Goal: Use online tool/utility: Utilize a website feature to perform a specific function

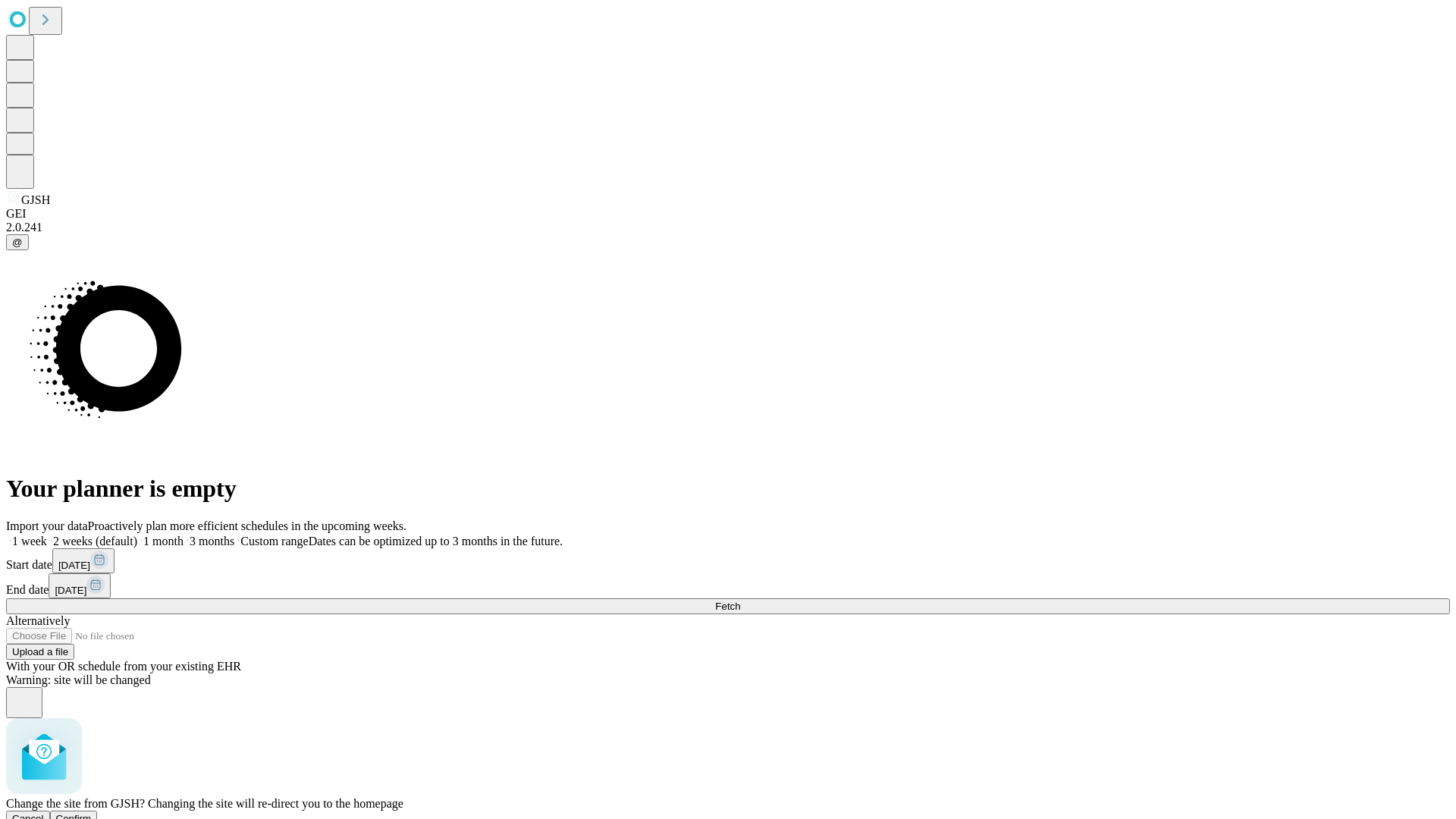
click at [92, 813] on span "Confirm" at bounding box center [74, 819] width 36 height 12
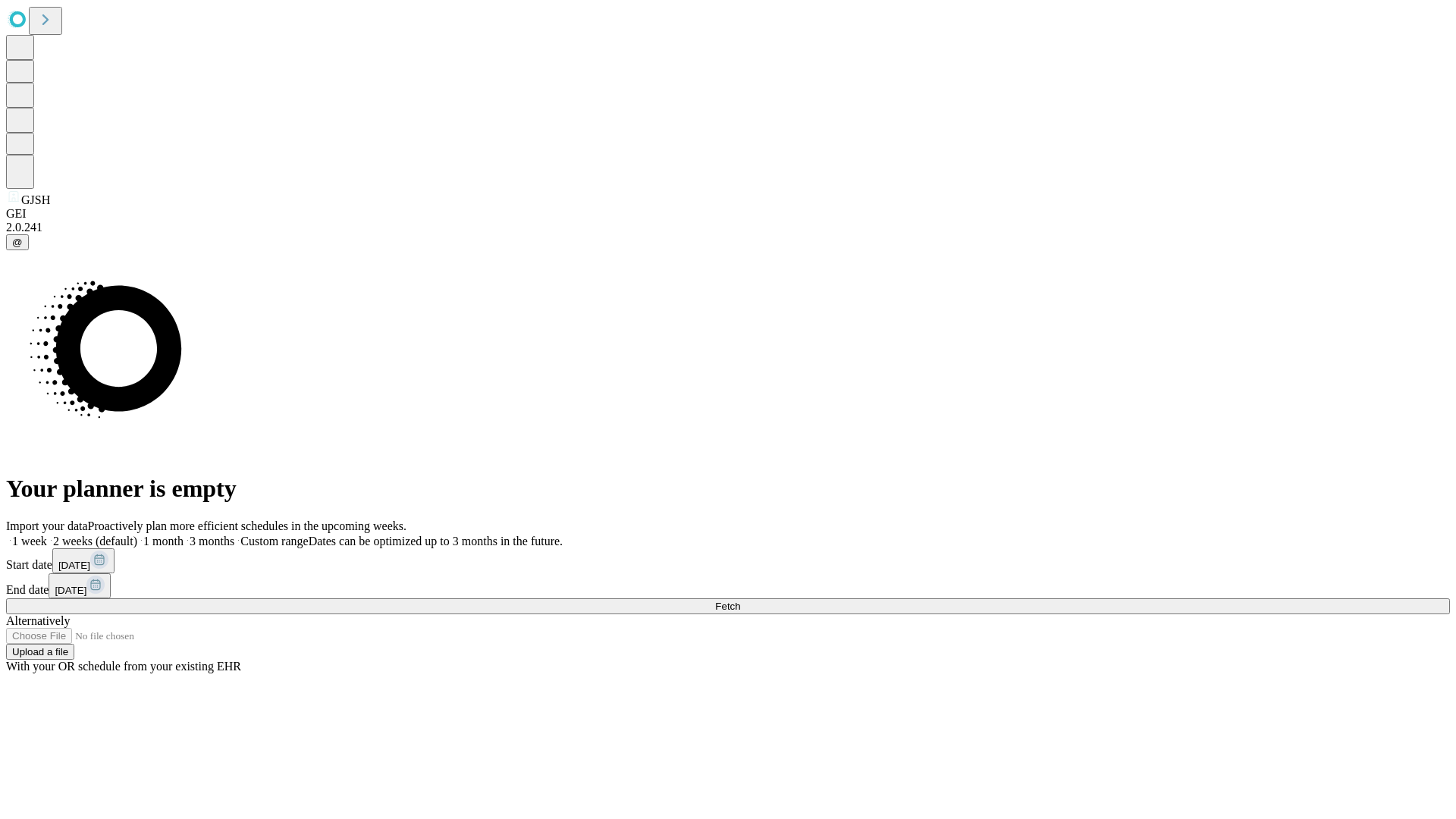
click at [47, 535] on label "1 week" at bounding box center [26, 541] width 41 height 13
click at [741, 601] on span "Fetch" at bounding box center [728, 607] width 25 height 12
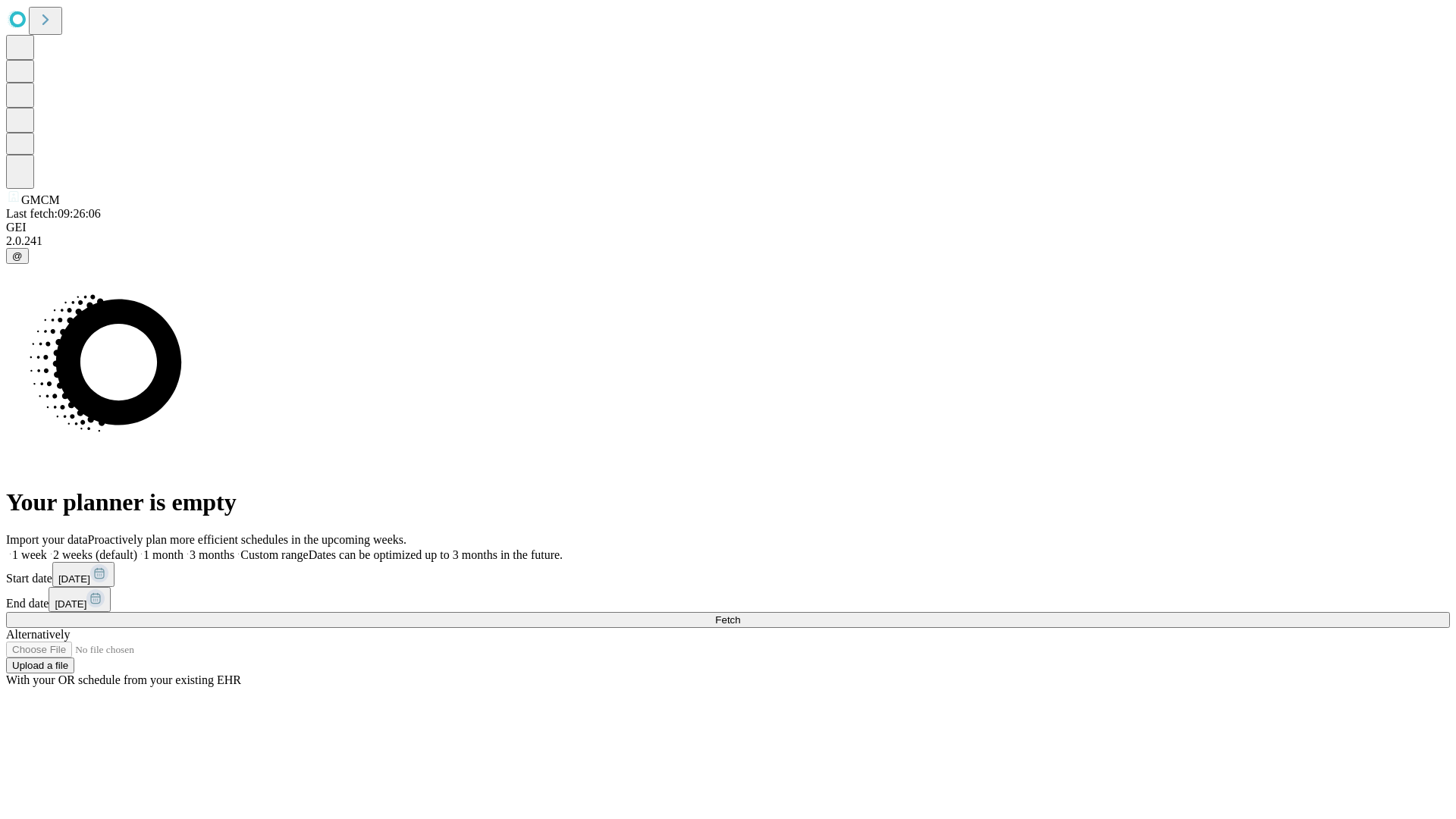
click at [47, 549] on label "1 week" at bounding box center [26, 554] width 41 height 13
click at [741, 614] on span "Fetch" at bounding box center [728, 620] width 25 height 12
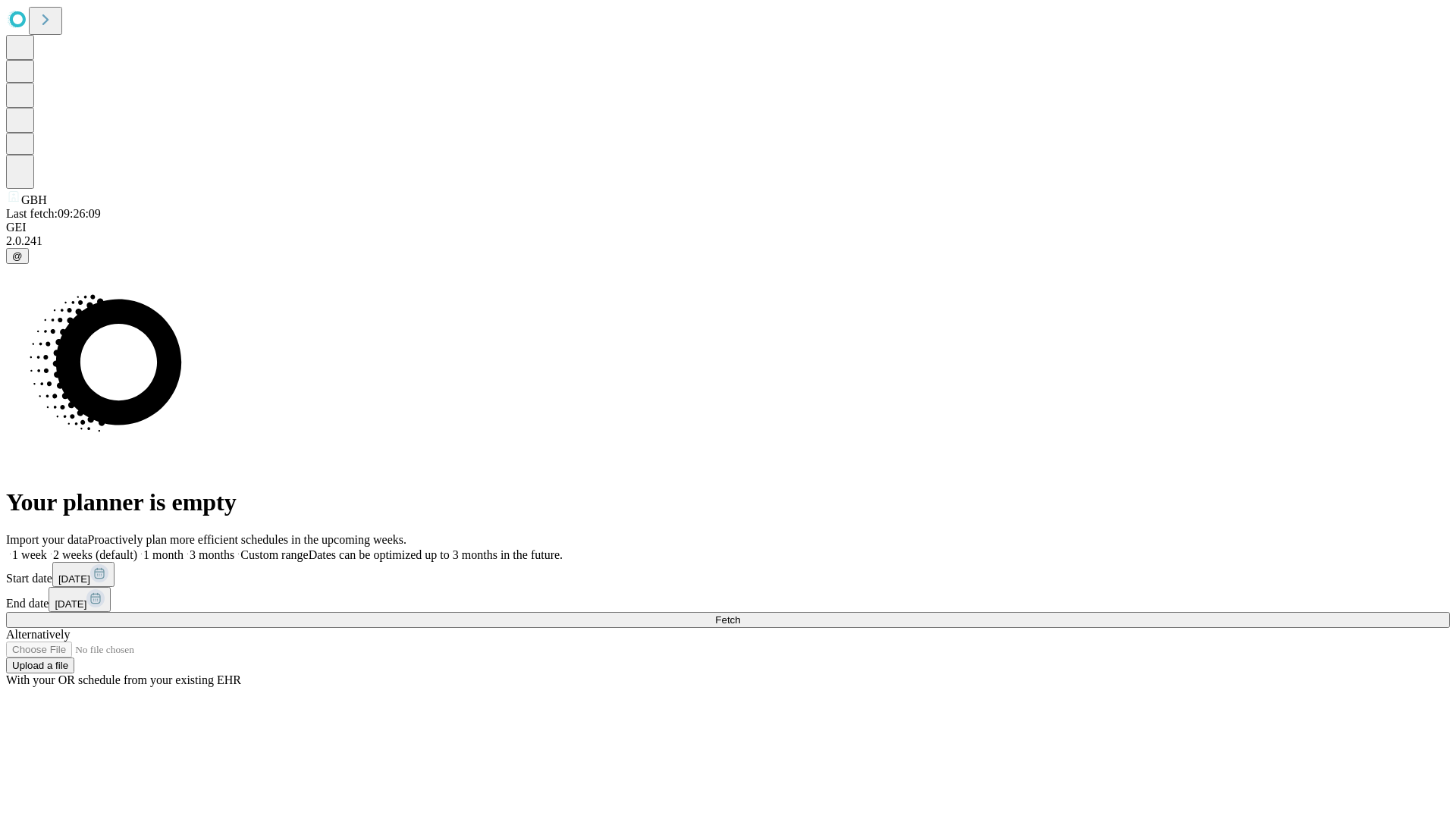
click at [47, 549] on label "1 week" at bounding box center [26, 554] width 41 height 13
click at [741, 614] on span "Fetch" at bounding box center [728, 620] width 25 height 12
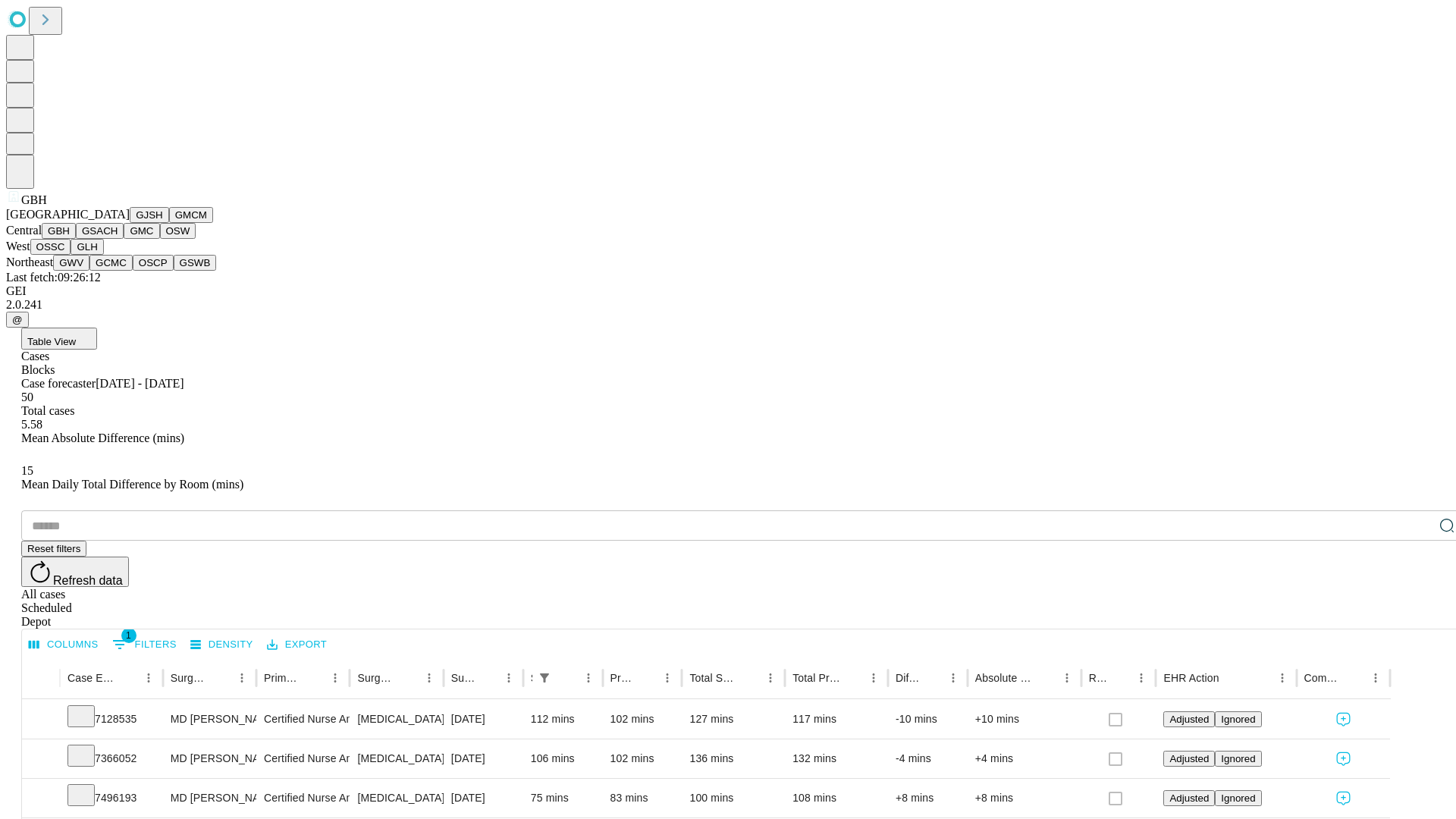
click at [117, 239] on button "GSACH" at bounding box center [99, 231] width 47 height 16
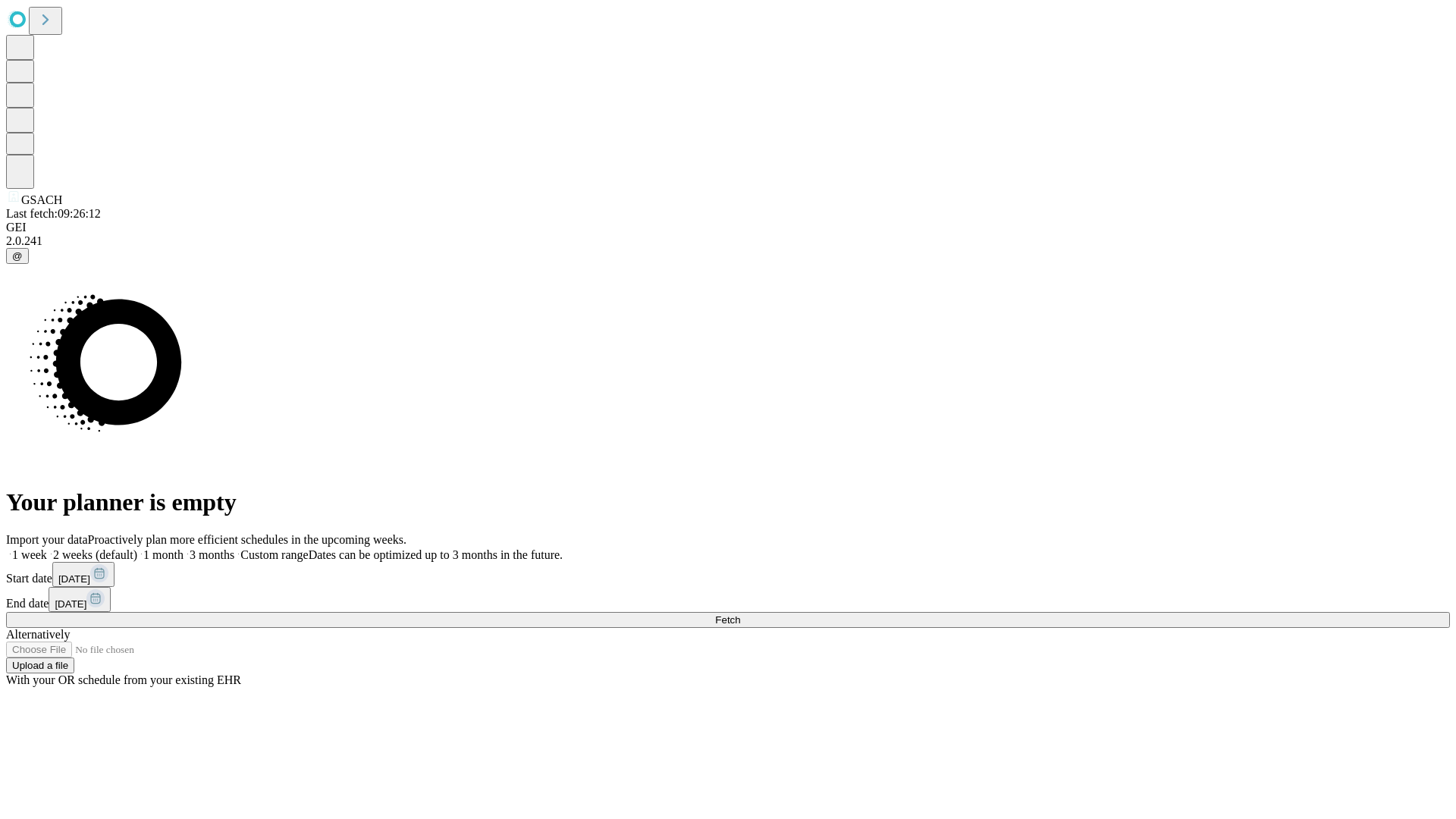
click at [47, 549] on label "1 week" at bounding box center [26, 554] width 41 height 13
click at [741, 614] on span "Fetch" at bounding box center [728, 620] width 25 height 12
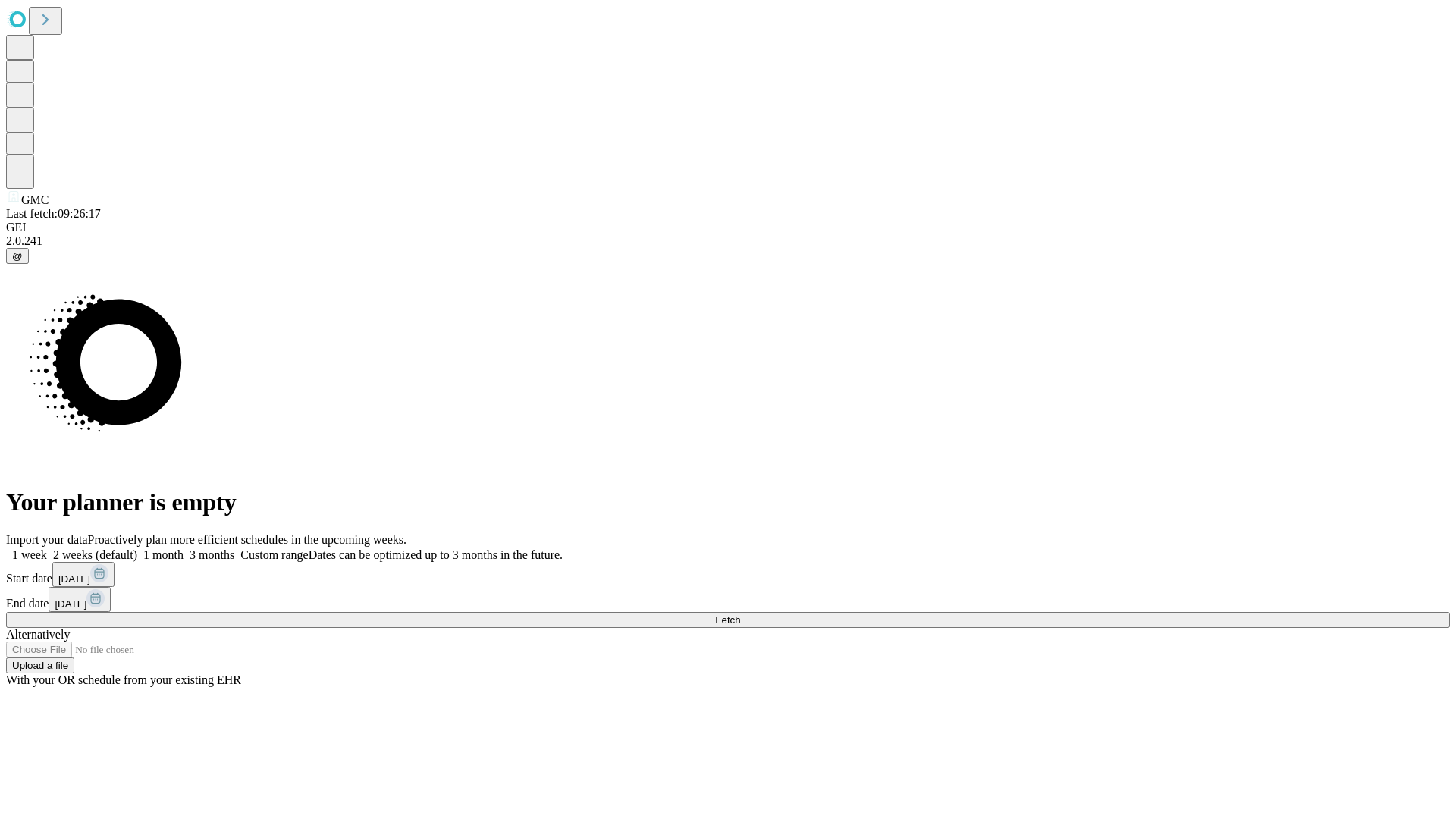
click at [47, 549] on label "1 week" at bounding box center [26, 554] width 41 height 13
click at [741, 614] on span "Fetch" at bounding box center [728, 620] width 25 height 12
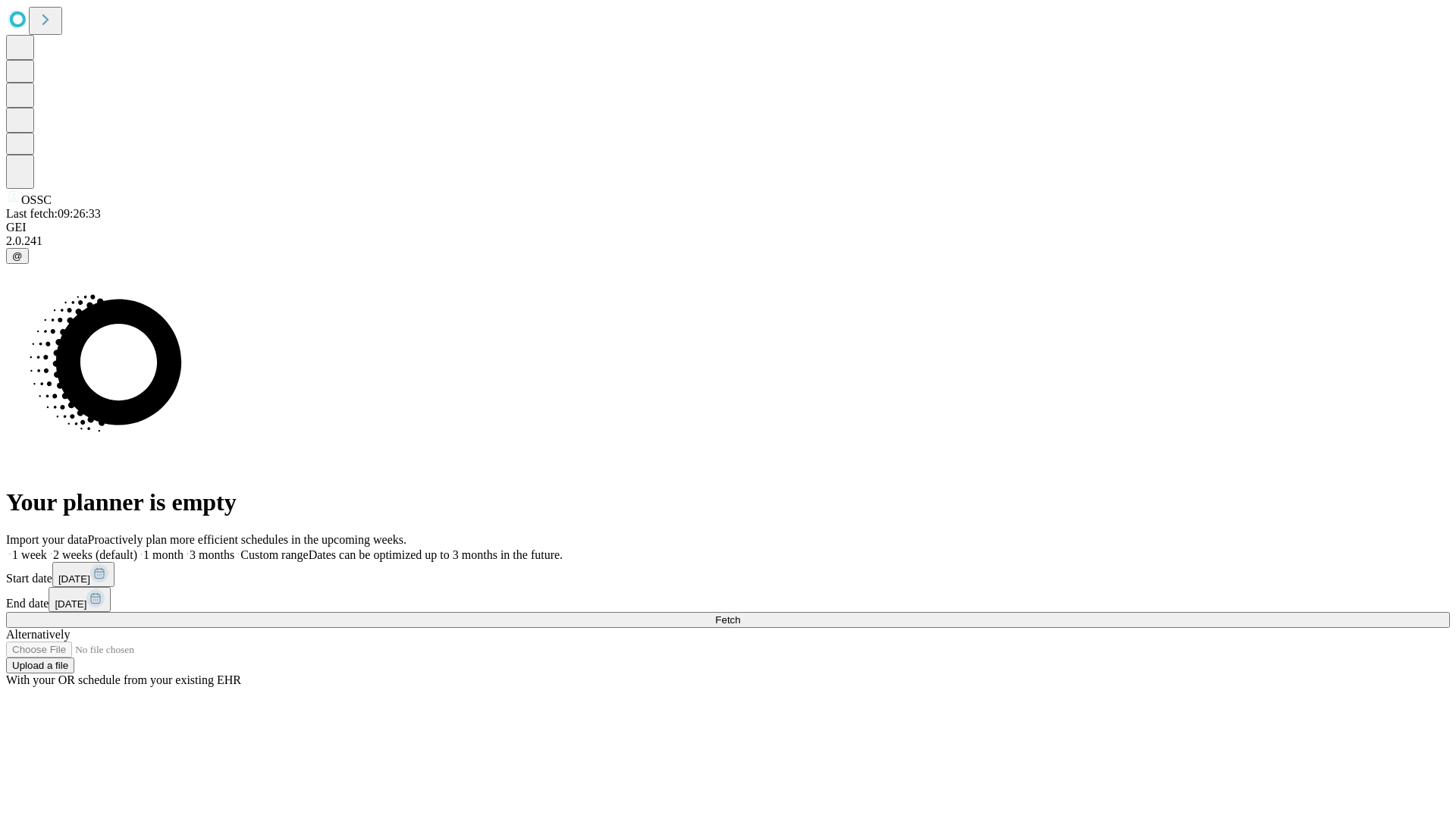
click at [741, 614] on span "Fetch" at bounding box center [728, 620] width 25 height 12
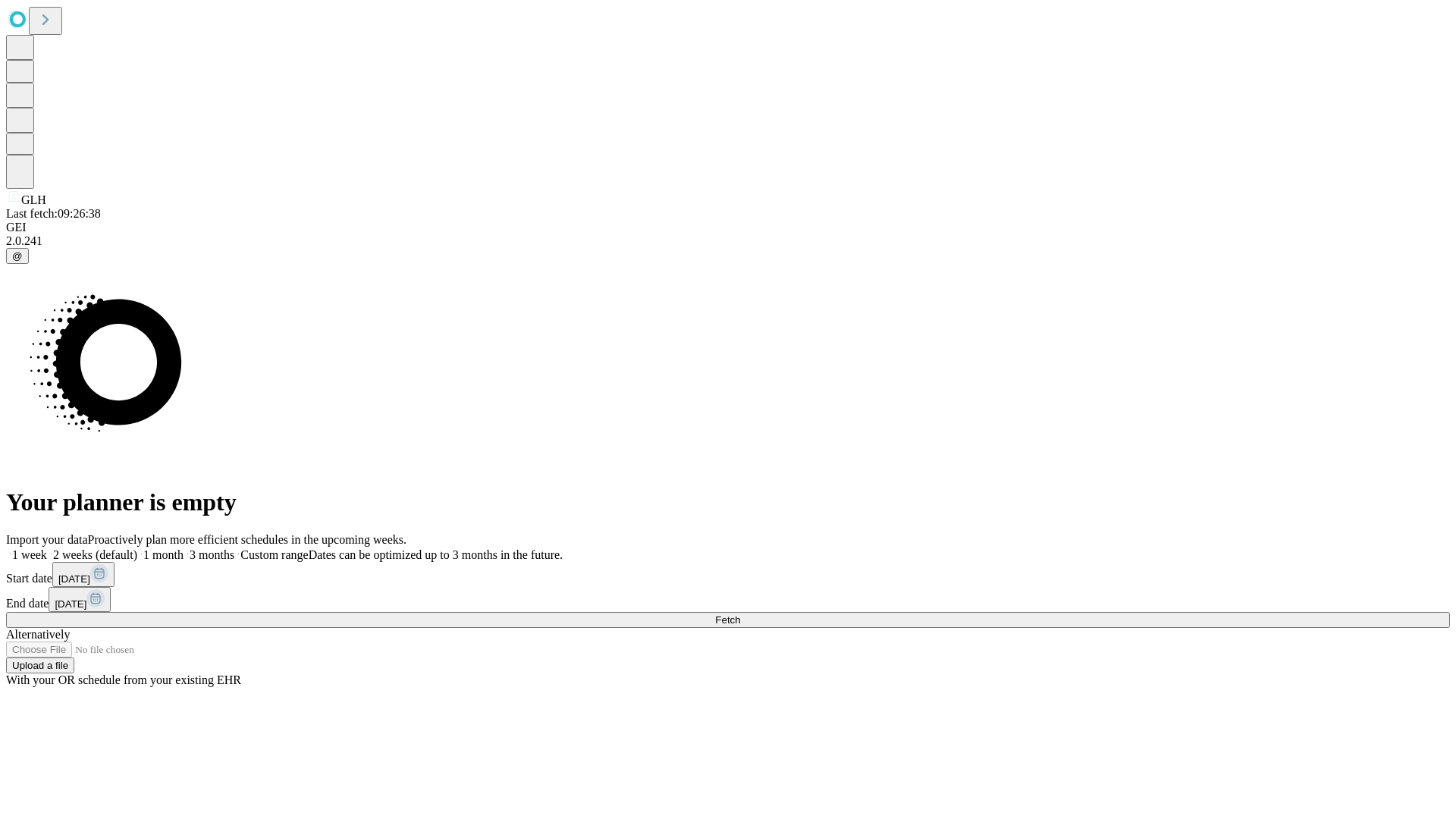
click at [47, 549] on label "1 week" at bounding box center [26, 554] width 41 height 13
click at [741, 614] on span "Fetch" at bounding box center [728, 620] width 25 height 12
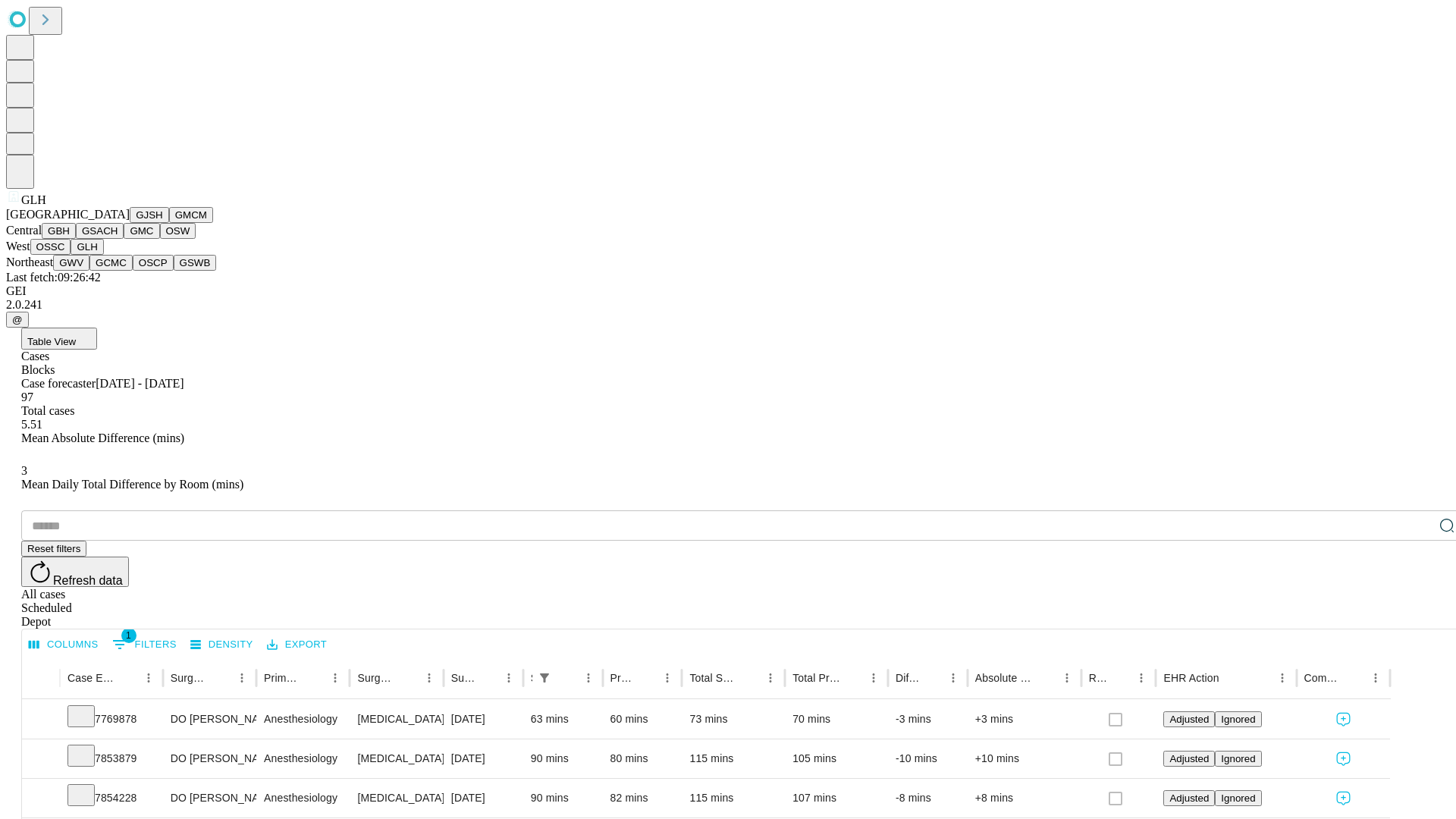
click at [89, 270] on button "GWV" at bounding box center [72, 263] width 37 height 16
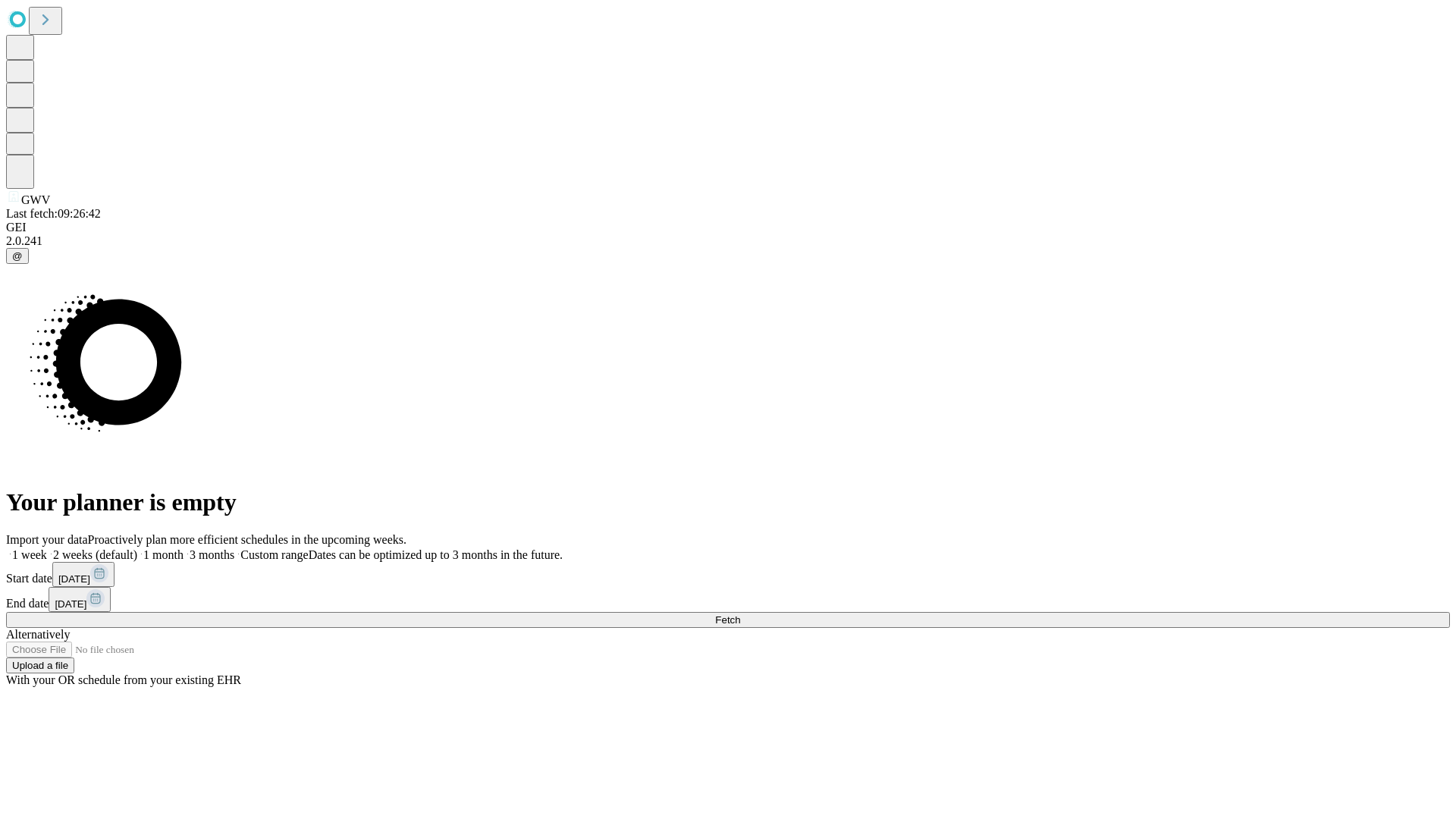
click at [741, 614] on span "Fetch" at bounding box center [728, 620] width 25 height 12
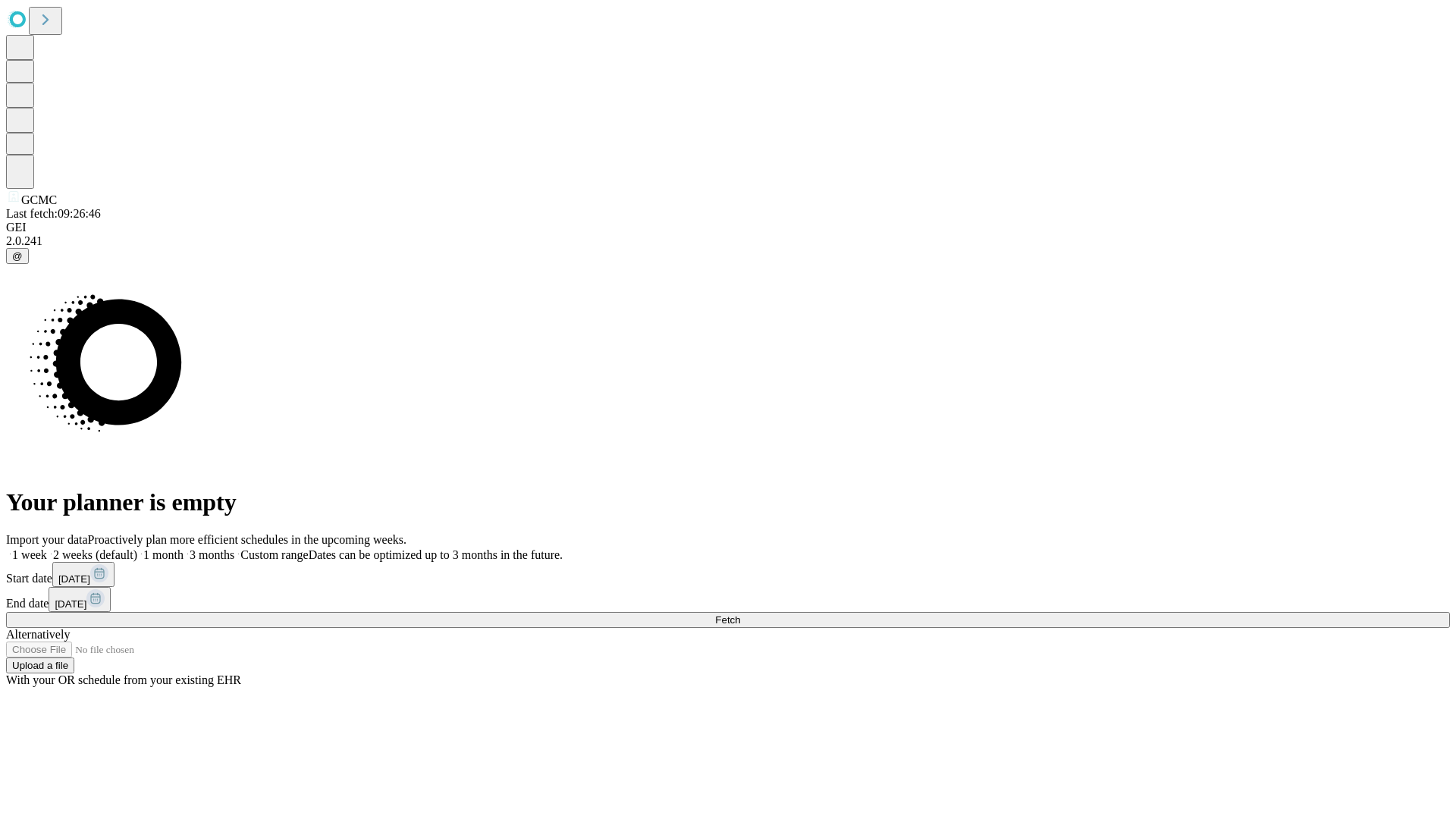
click at [741, 614] on span "Fetch" at bounding box center [728, 620] width 25 height 12
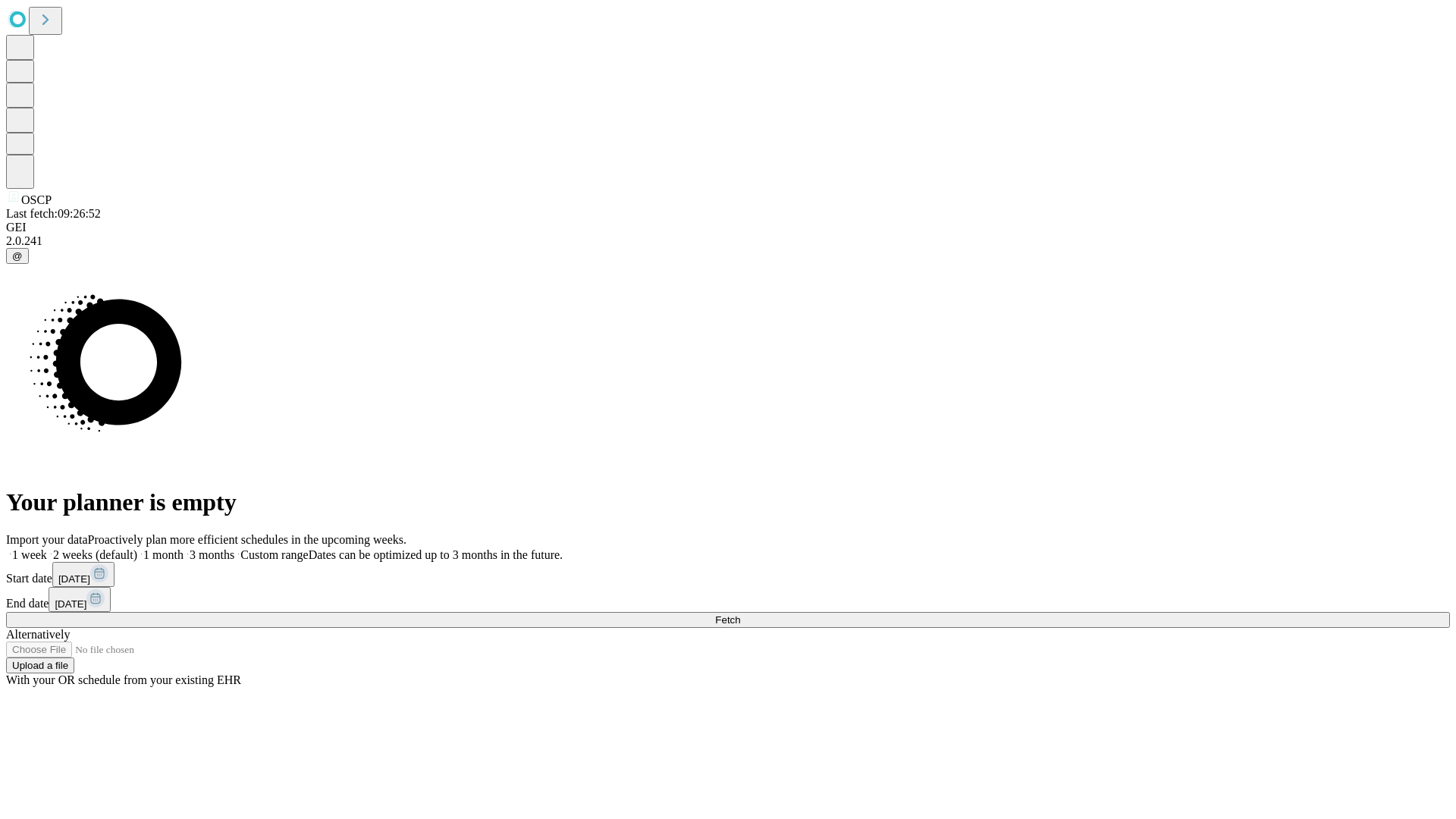
click at [47, 549] on label "1 week" at bounding box center [26, 554] width 41 height 13
click at [741, 614] on span "Fetch" at bounding box center [728, 620] width 25 height 12
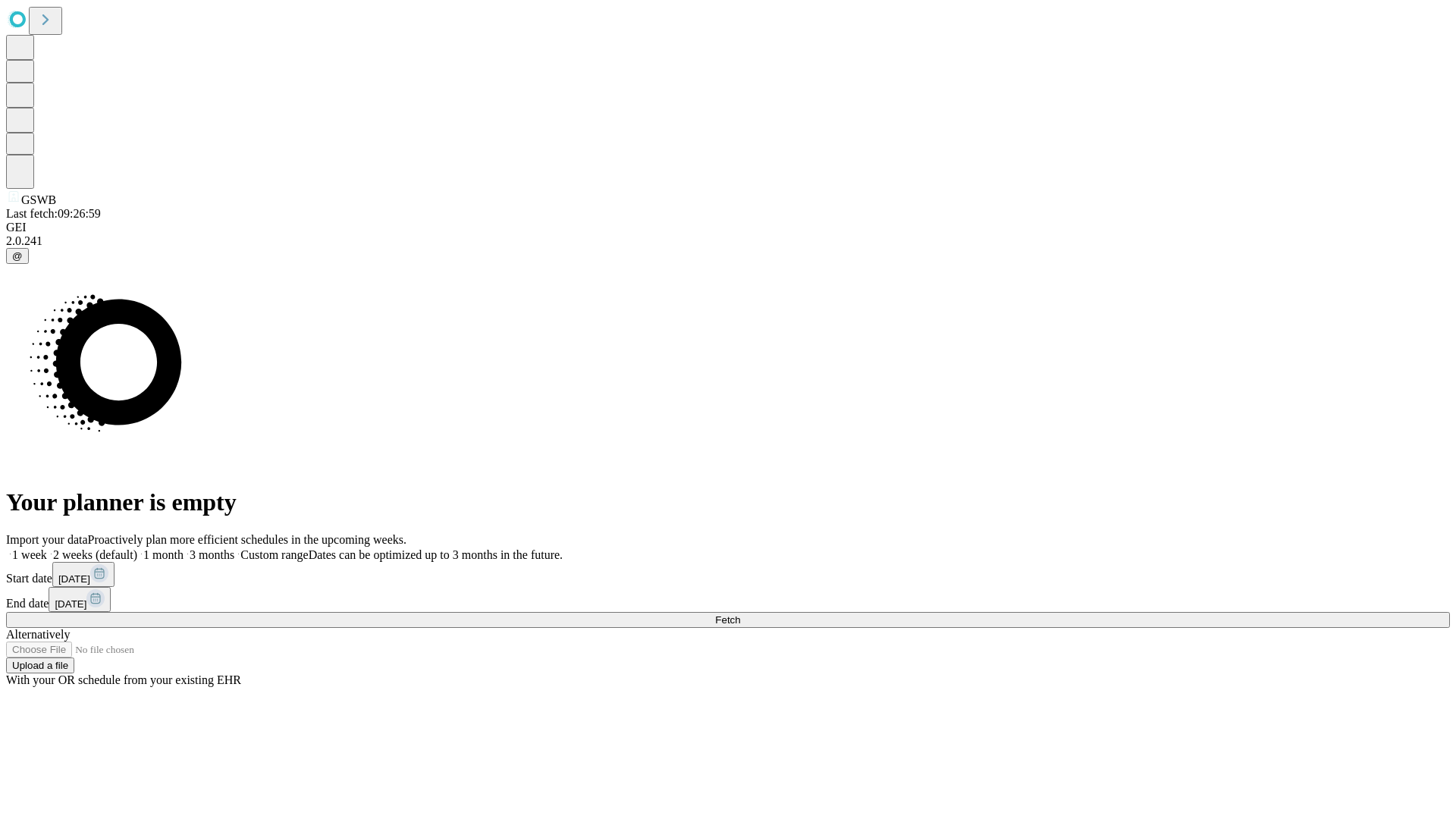
click at [47, 549] on label "1 week" at bounding box center [26, 554] width 41 height 13
click at [741, 614] on span "Fetch" at bounding box center [728, 620] width 25 height 12
